Goal: Task Accomplishment & Management: Manage account settings

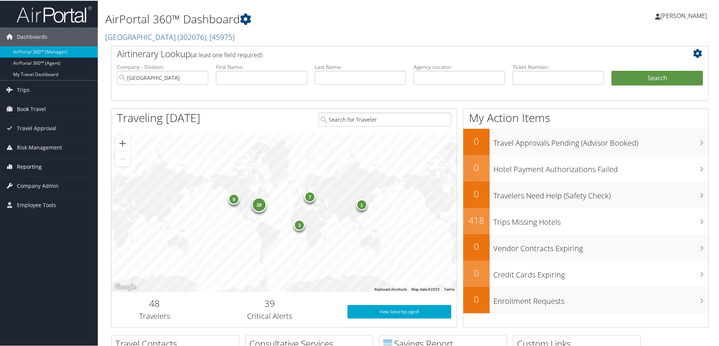
click at [36, 166] on span "Reporting" at bounding box center [29, 165] width 25 height 19
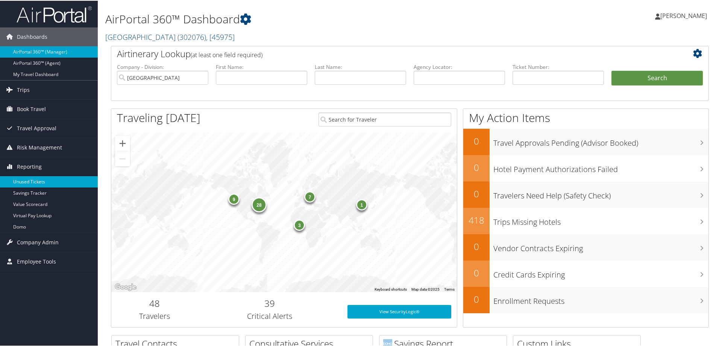
click at [31, 179] on link "Unused Tickets" at bounding box center [49, 180] width 98 height 11
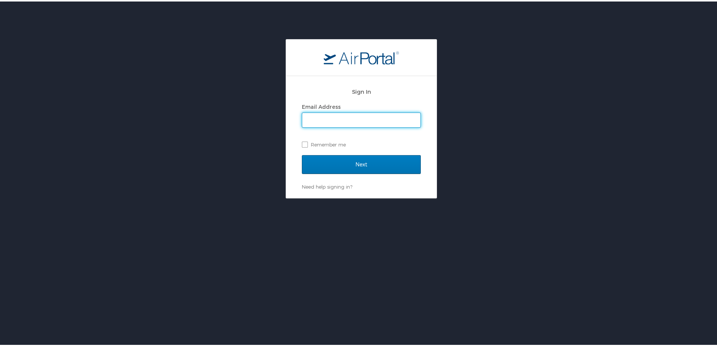
type input "jessica.girard@cbtravel.com"
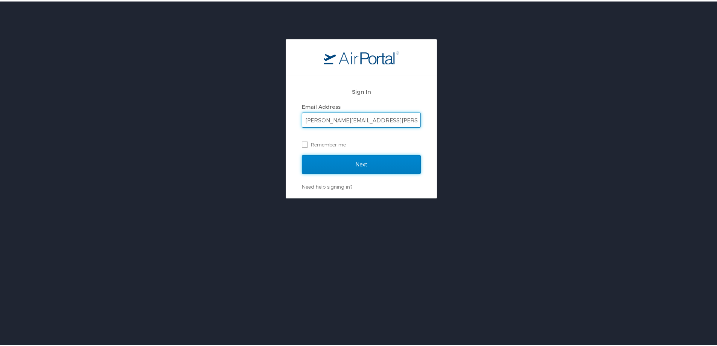
click at [357, 160] on input "Next" at bounding box center [361, 162] width 119 height 19
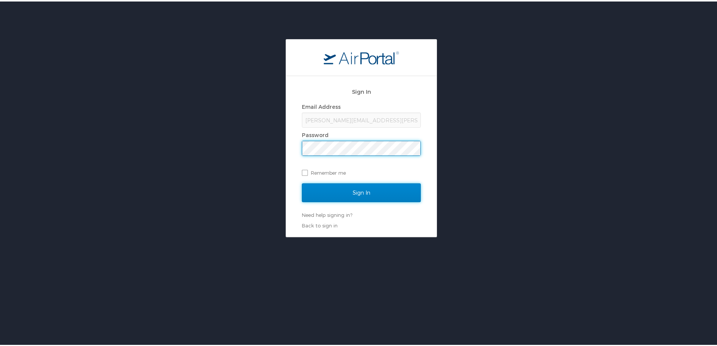
click at [345, 189] on input "Sign In" at bounding box center [361, 191] width 119 height 19
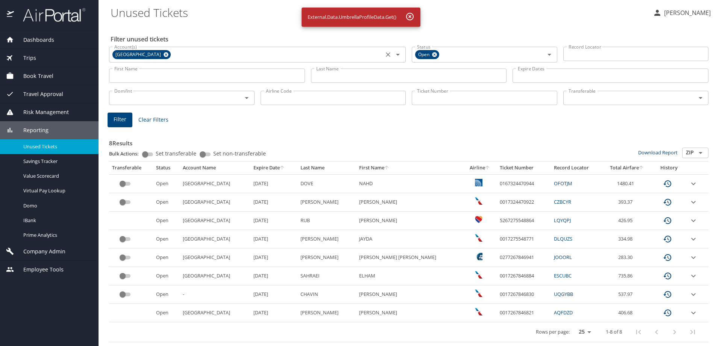
click at [164, 53] on icon at bounding box center [166, 54] width 5 height 5
click at [346, 79] on input "Last Name" at bounding box center [409, 75] width 196 height 14
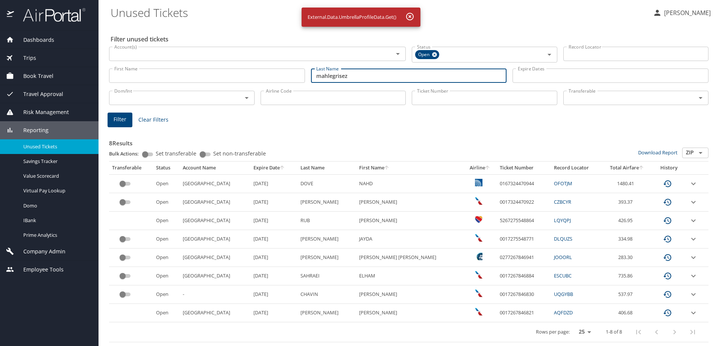
type input "mahlegrisez"
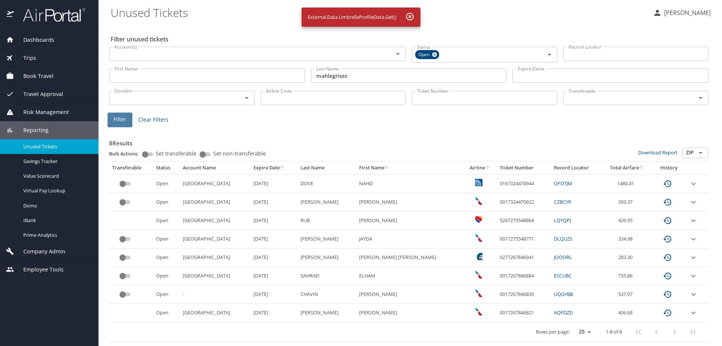
click at [128, 114] on button "Filter" at bounding box center [120, 119] width 25 height 15
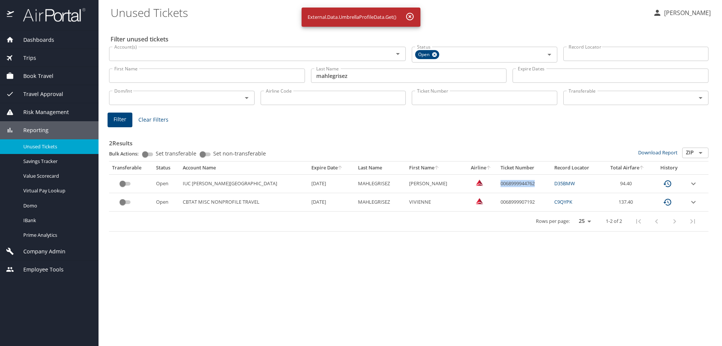
drag, startPoint x: 490, startPoint y: 185, endPoint x: 525, endPoint y: 185, distance: 35.7
click at [525, 185] on td "0068999944762" at bounding box center [525, 183] width 54 height 18
copy td "0068999944762"
click at [564, 183] on link "D35BMW" at bounding box center [564, 183] width 21 height 7
click at [485, 182] on td "custom pagination table" at bounding box center [481, 183] width 33 height 18
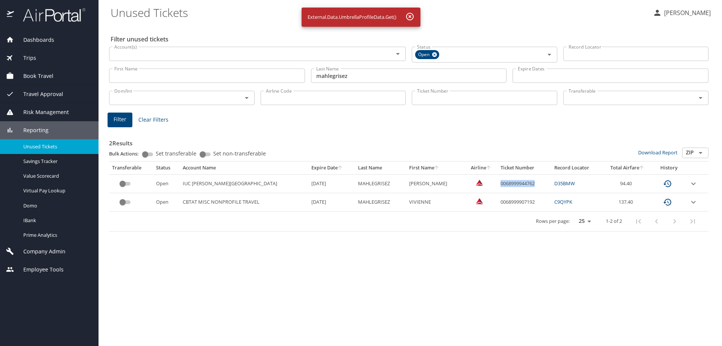
drag, startPoint x: 489, startPoint y: 183, endPoint x: 525, endPoint y: 188, distance: 36.5
click at [525, 188] on td "0068999944762" at bounding box center [525, 183] width 54 height 18
copy td "0068999944762"
